Goal: Obtain resource: Obtain resource

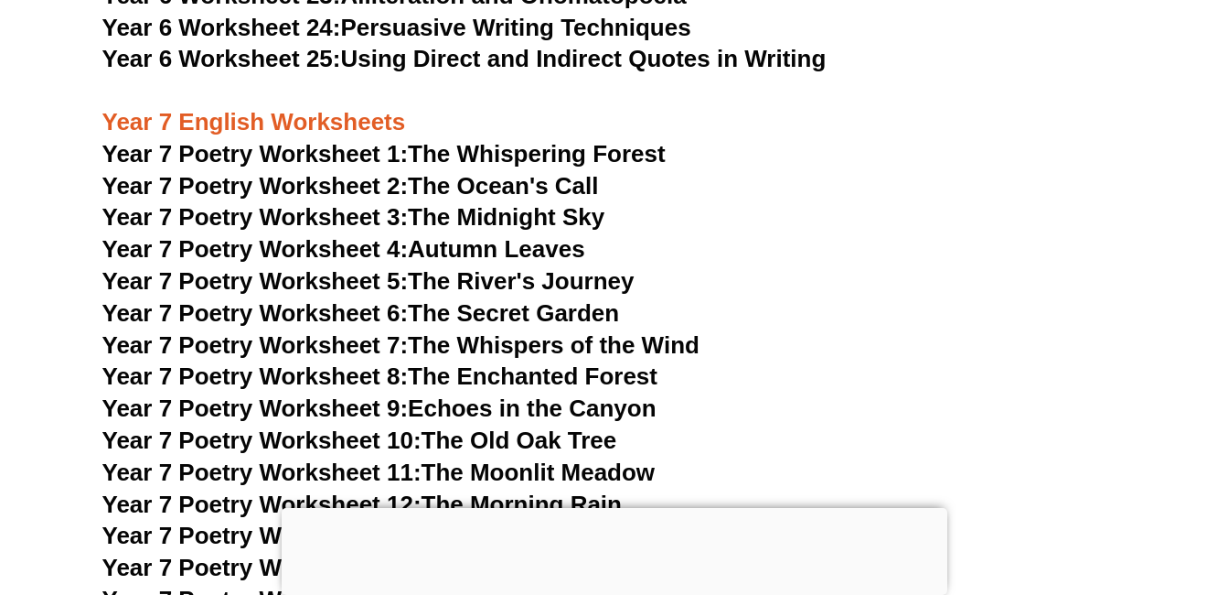
scroll to position [11560, 0]
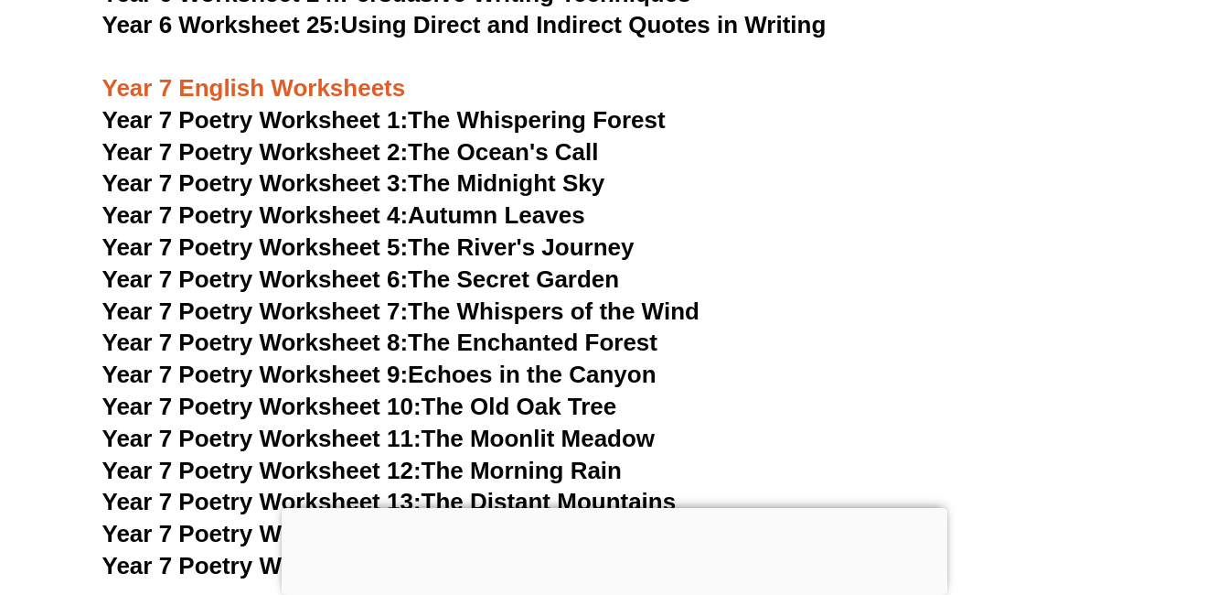
click at [527, 106] on link "Year 7 Poetry Worksheet 1: The Whispering Forest" at bounding box center [383, 119] width 563 height 27
click at [474, 138] on link "Year 7 Poetry Worksheet 2: The Ocean's Call" at bounding box center [350, 151] width 497 height 27
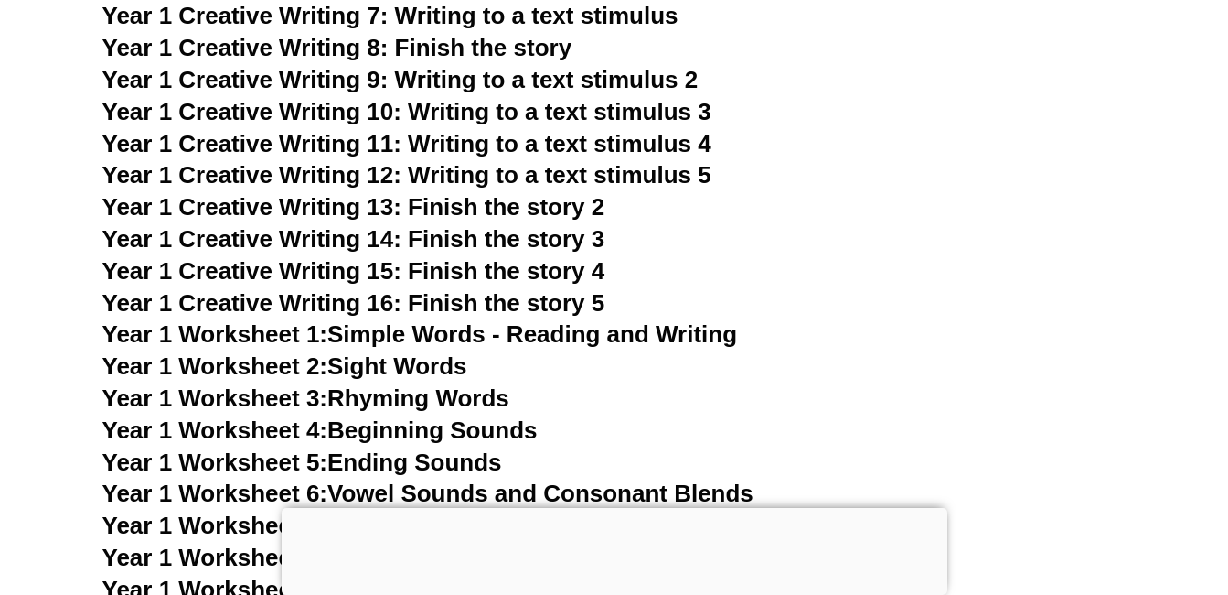
scroll to position [3442, 0]
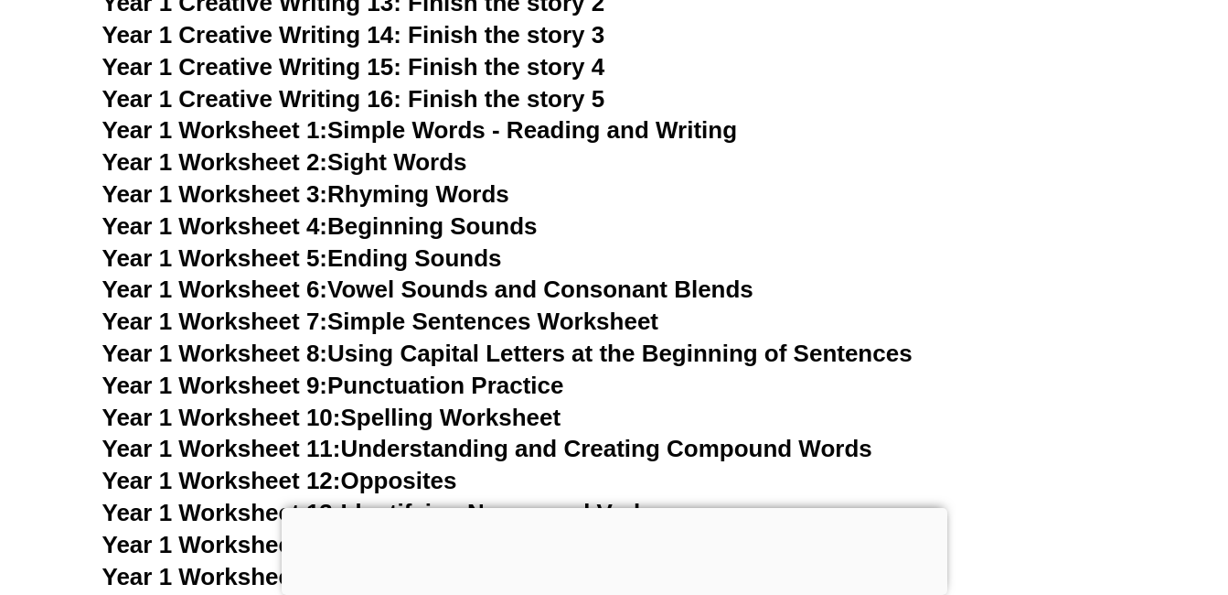
click at [585, 132] on link "Year 1 Worksheet 1: Simple Words - Reading and Writing" at bounding box center [420, 129] width 636 height 27
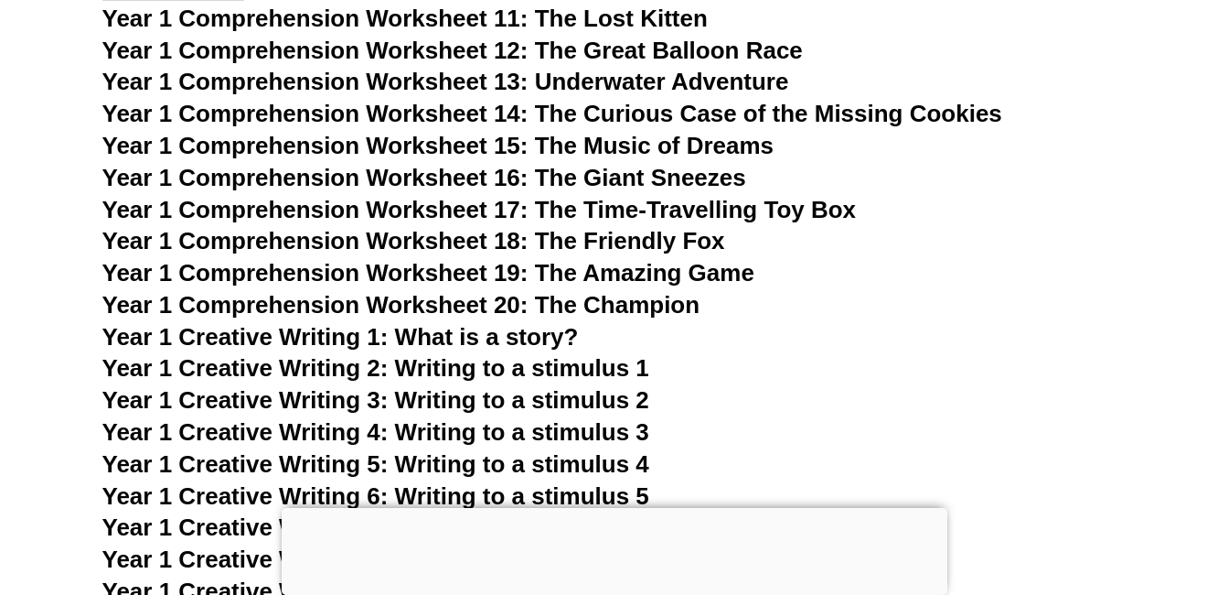
scroll to position [2693, 0]
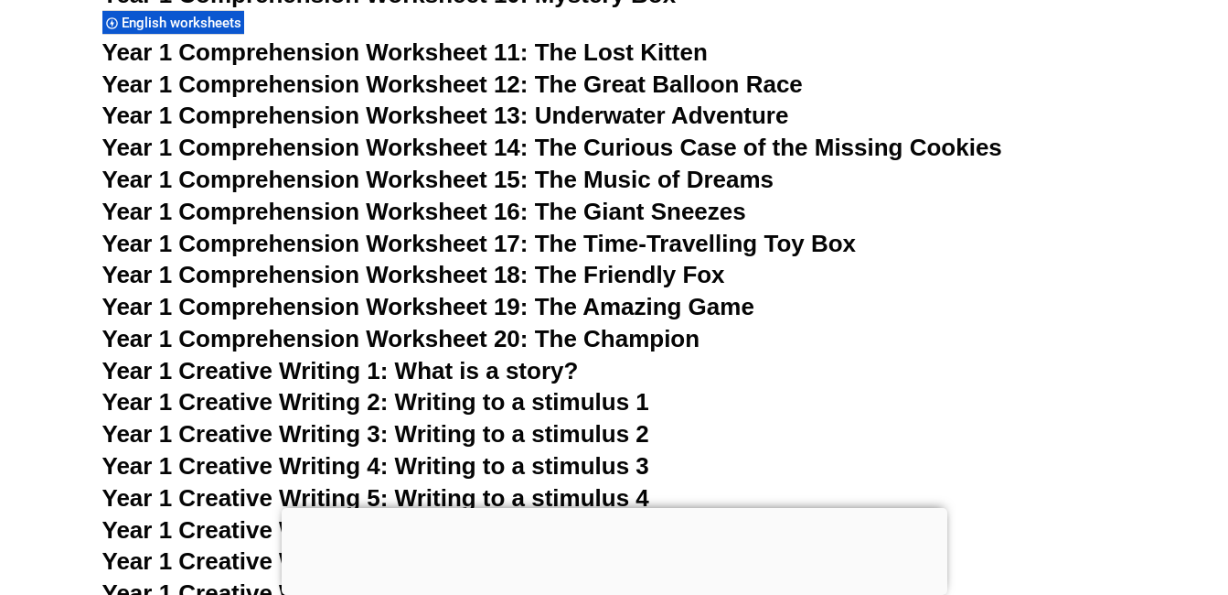
click at [603, 48] on span "Year 1 Comprehension Worksheet 11: The Lost Kitten" at bounding box center [405, 51] width 606 height 27
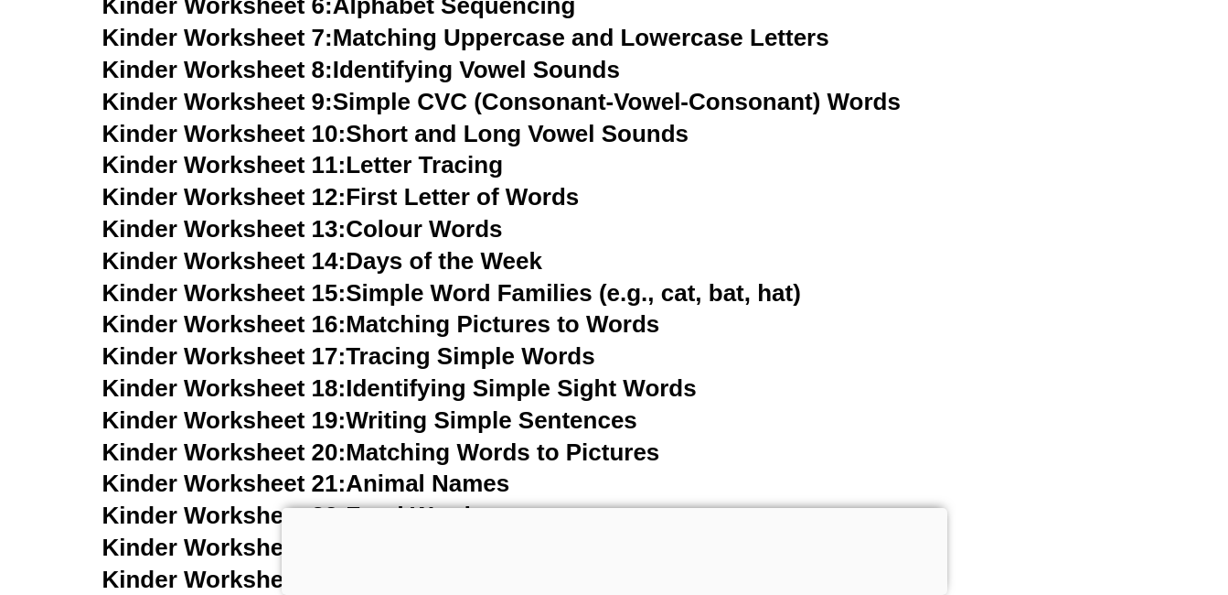
scroll to position [955, 0]
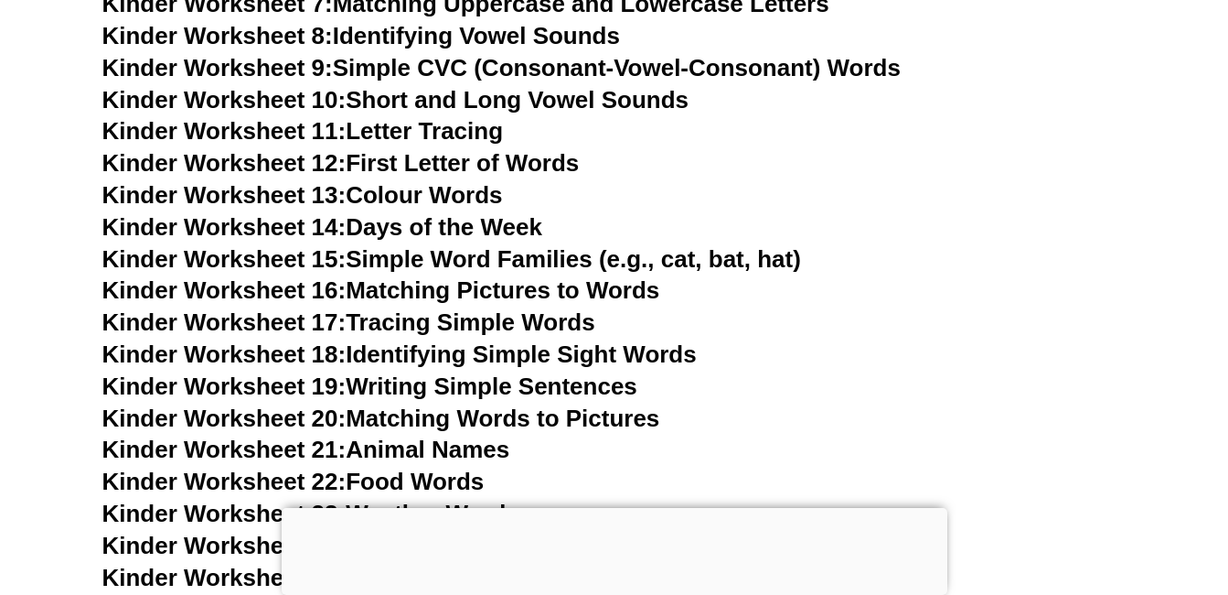
click at [494, 224] on link "Kinder Worksheet 14: Days of the Week" at bounding box center [322, 226] width 440 height 27
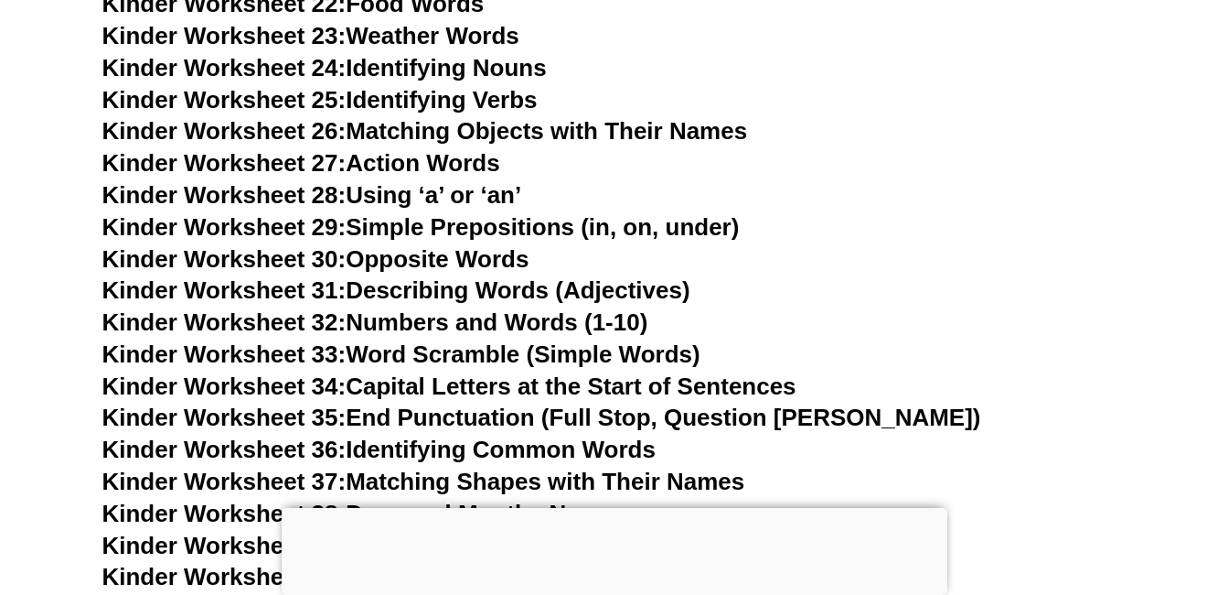
scroll to position [1398, 0]
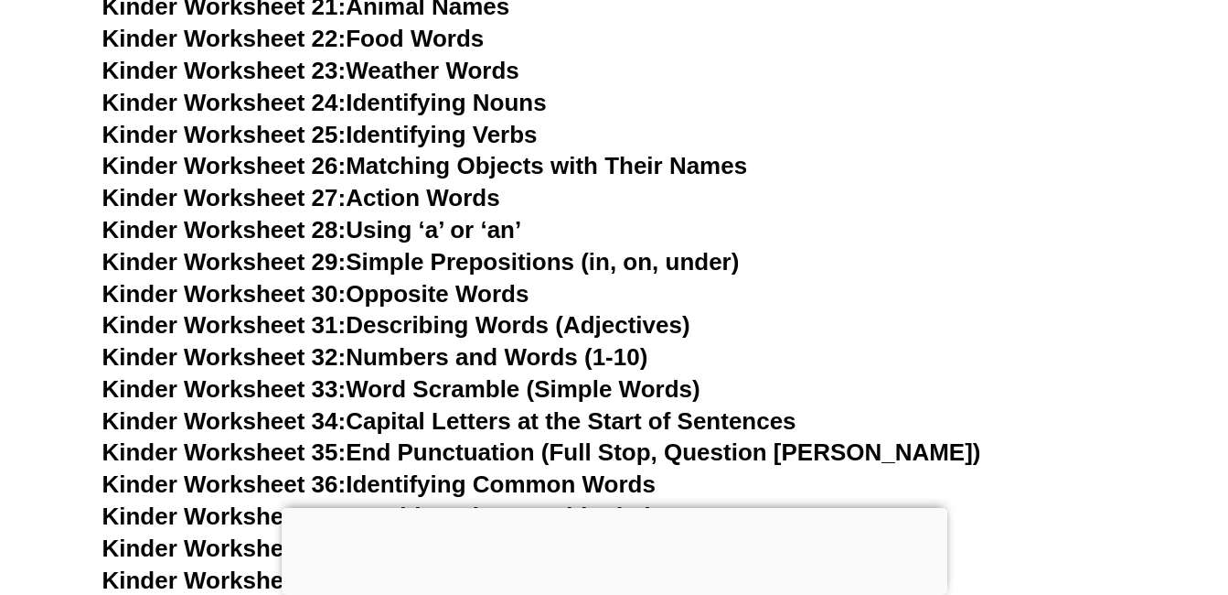
click at [445, 198] on link "Kinder Worksheet 27: Action Words" at bounding box center [301, 197] width 398 height 27
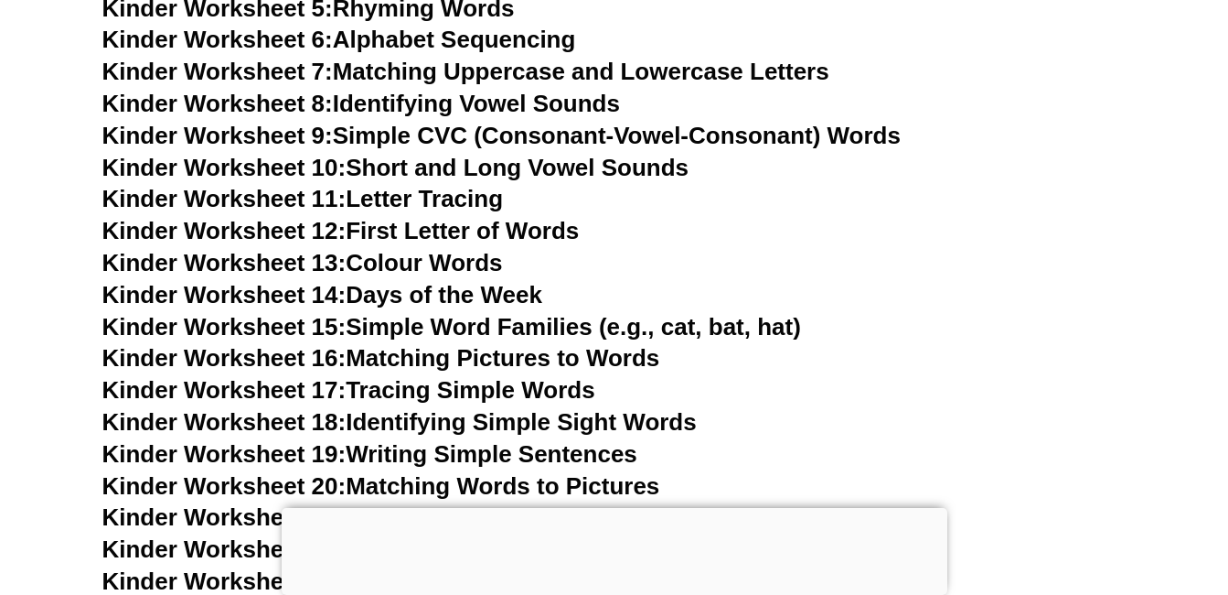
scroll to position [955, 0]
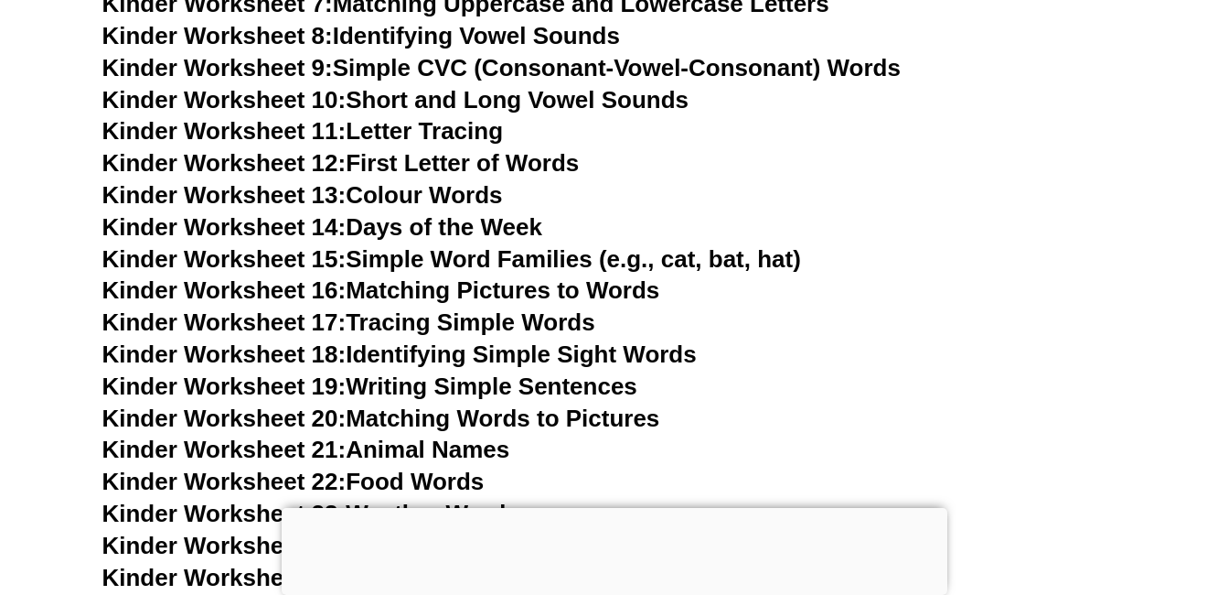
click at [453, 326] on link "Kinder Worksheet 17: Tracing Simple Words" at bounding box center [348, 321] width 493 height 27
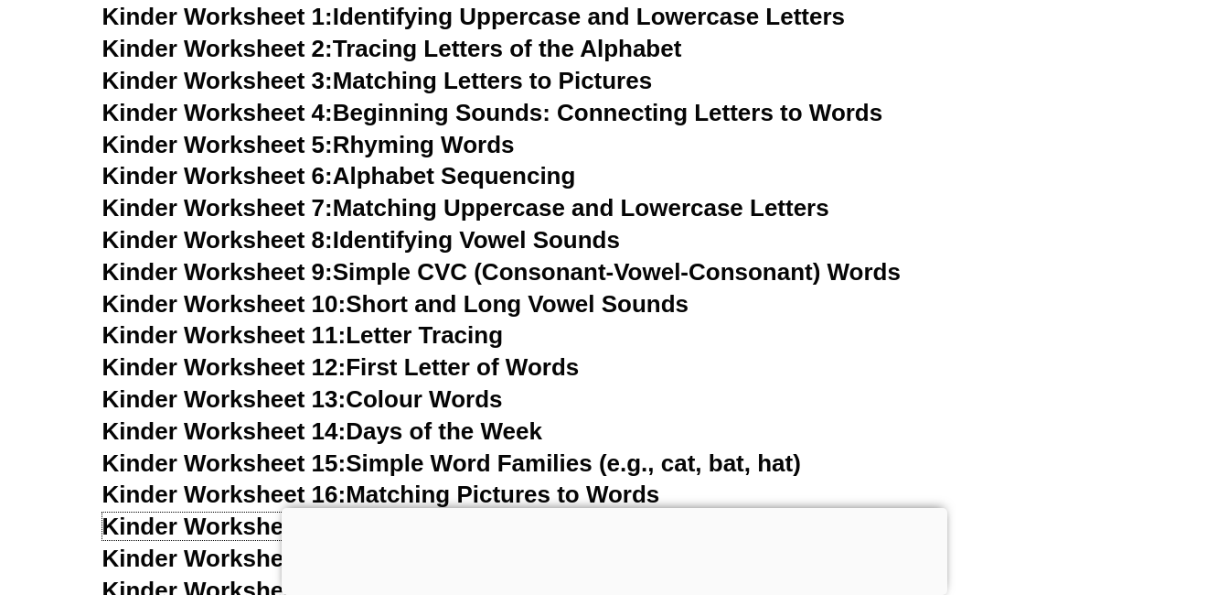
scroll to position [785, 0]
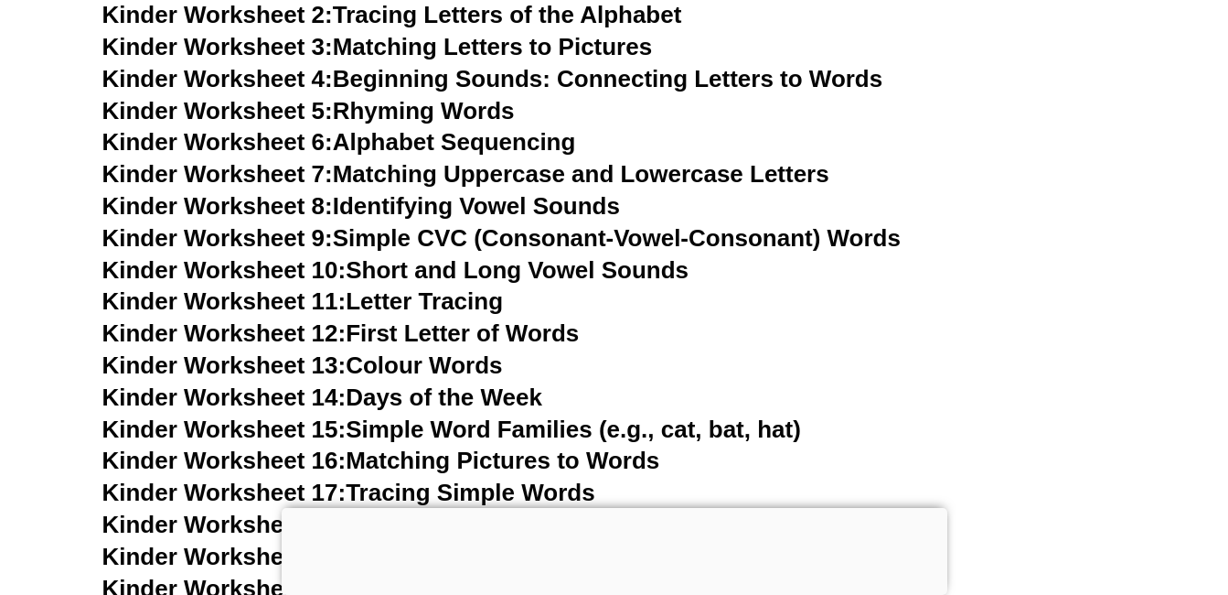
click at [469, 333] on link "Kinder Worksheet 12: First Letter of Words" at bounding box center [340, 332] width 477 height 27
